Goal: Transaction & Acquisition: Purchase product/service

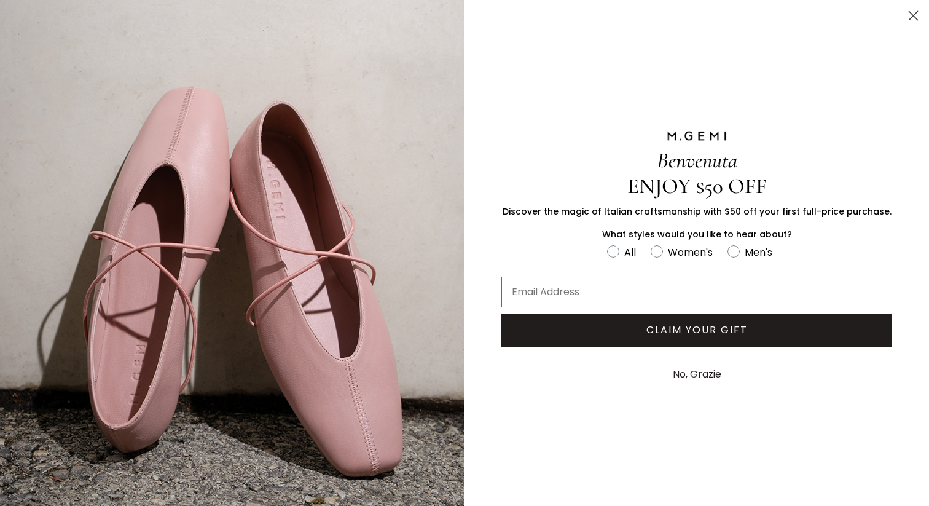
click at [699, 366] on button "No, Grazie" at bounding box center [697, 374] width 61 height 31
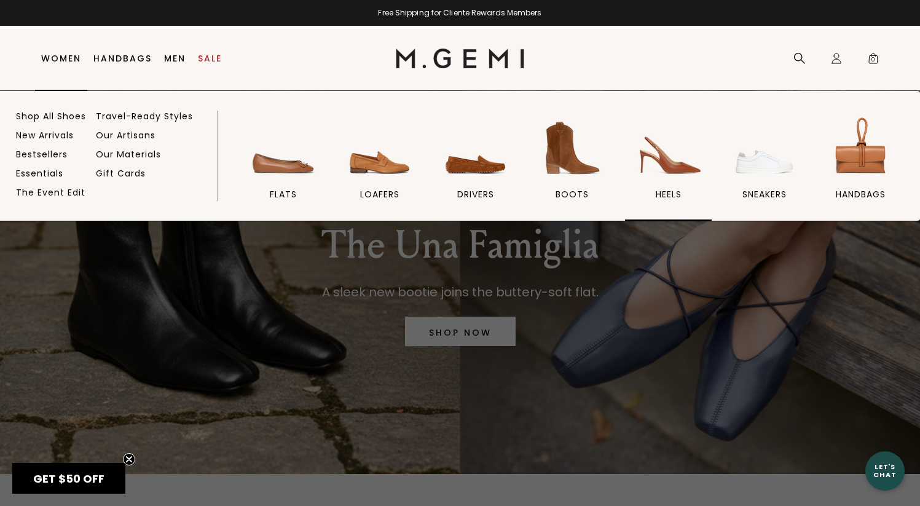
click at [656, 169] on img at bounding box center [668, 148] width 69 height 69
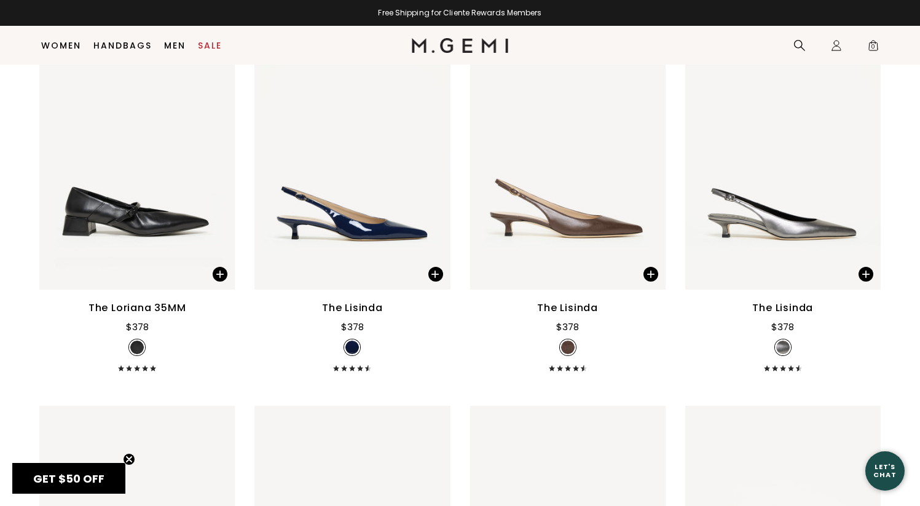
scroll to position [972, 0]
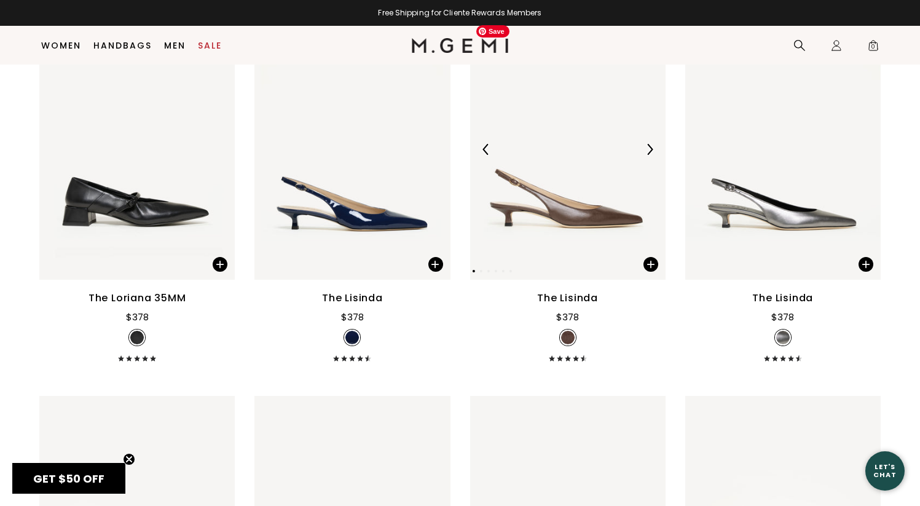
click at [536, 209] on img at bounding box center [567, 149] width 195 height 261
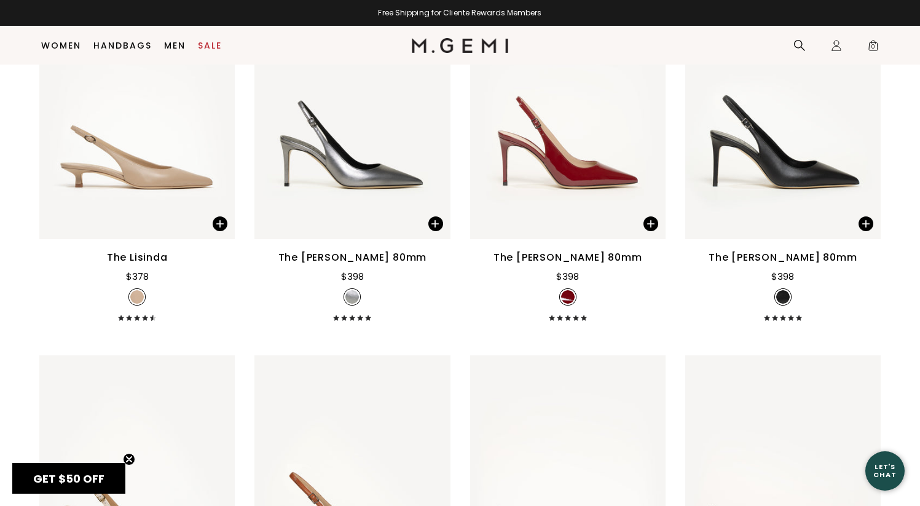
scroll to position [1966, 0]
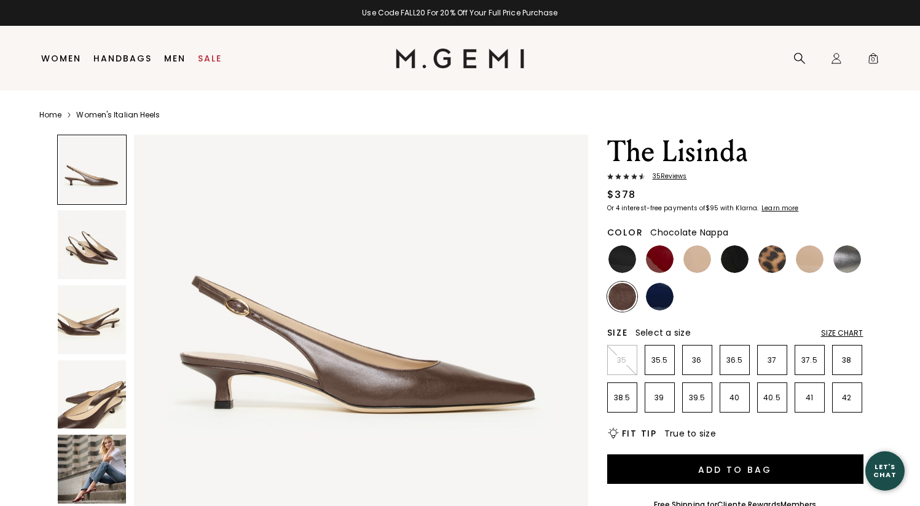
scroll to position [60, 0]
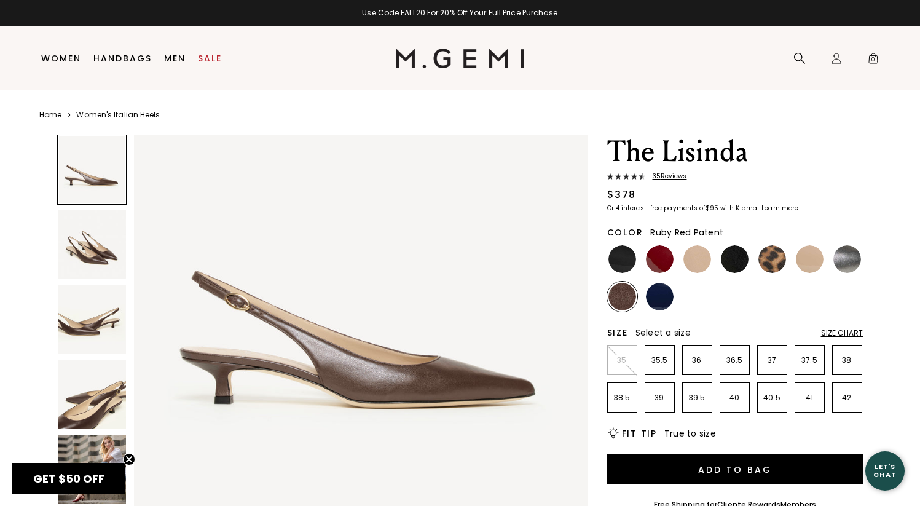
click at [653, 266] on img at bounding box center [660, 259] width 28 height 28
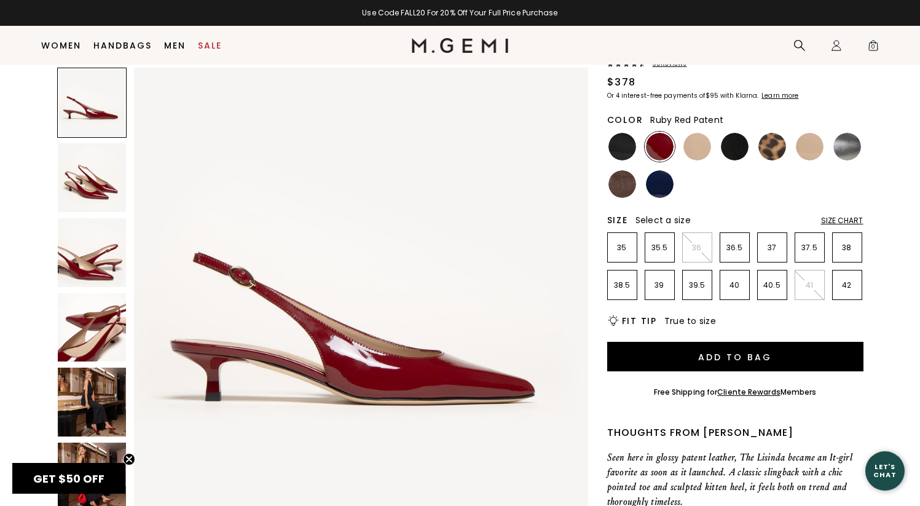
scroll to position [110, 0]
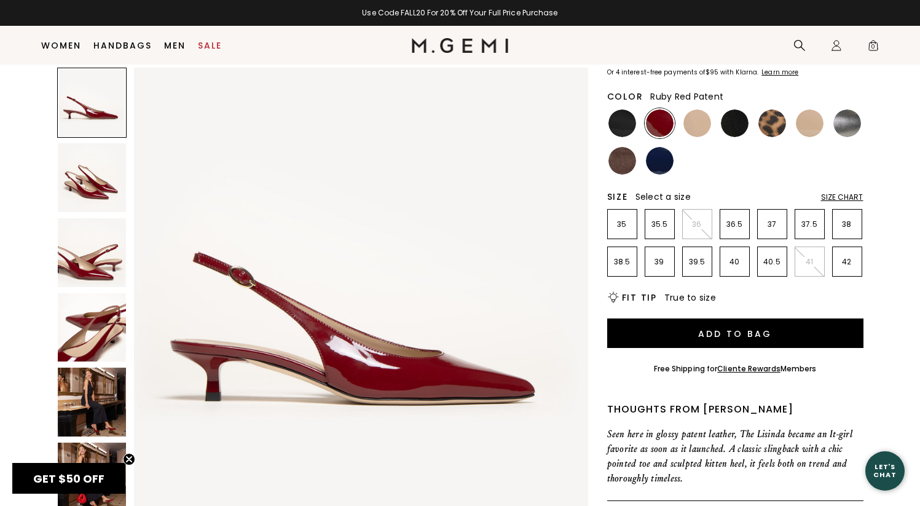
click at [84, 388] on img at bounding box center [92, 402] width 69 height 69
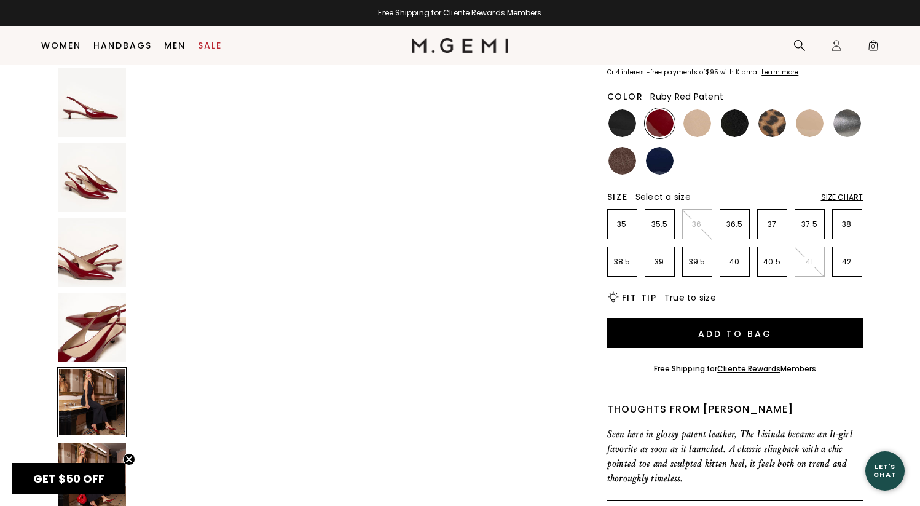
scroll to position [1827, 0]
